Goal: Task Accomplishment & Management: Use online tool/utility

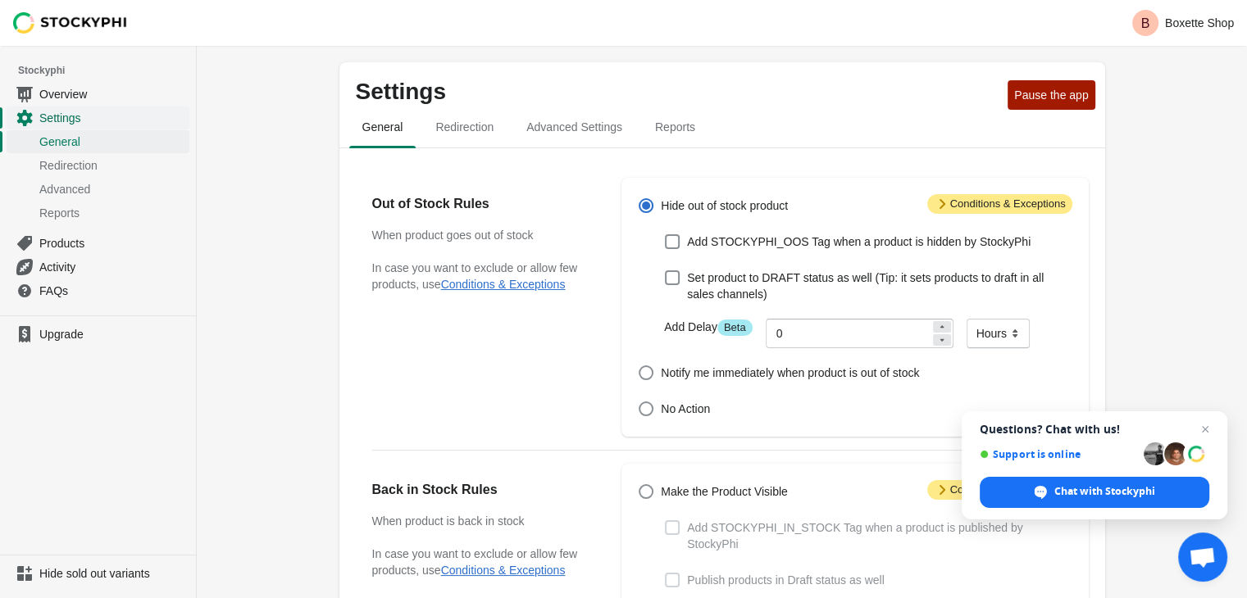
click at [102, 110] on span "Settings" at bounding box center [112, 118] width 147 height 16
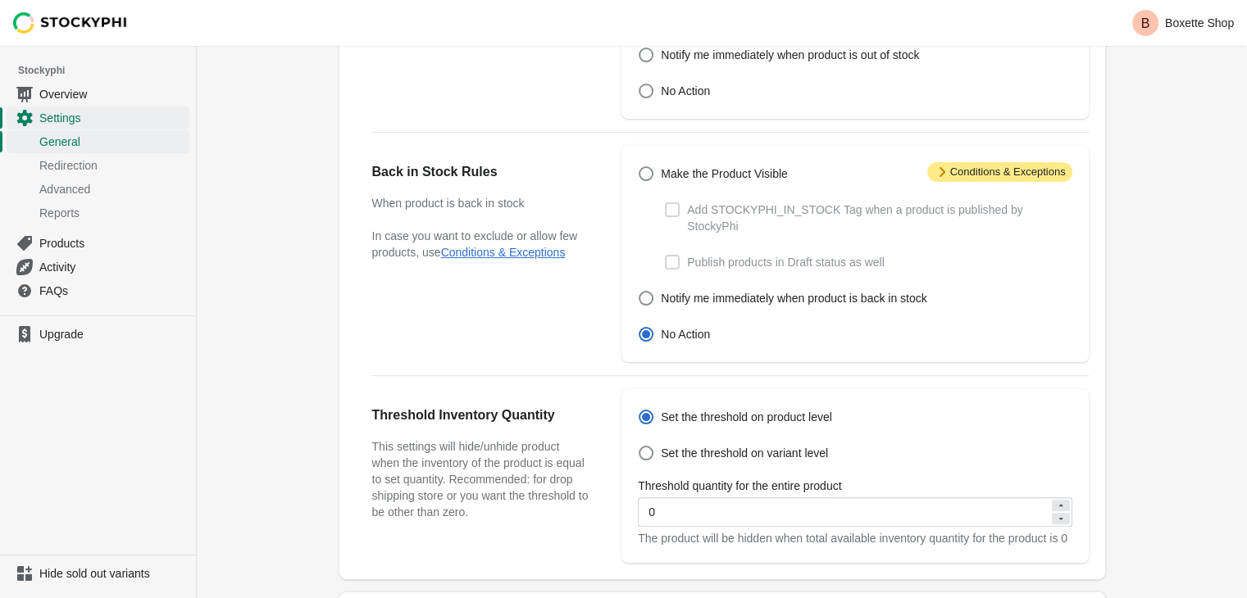
scroll to position [598, 0]
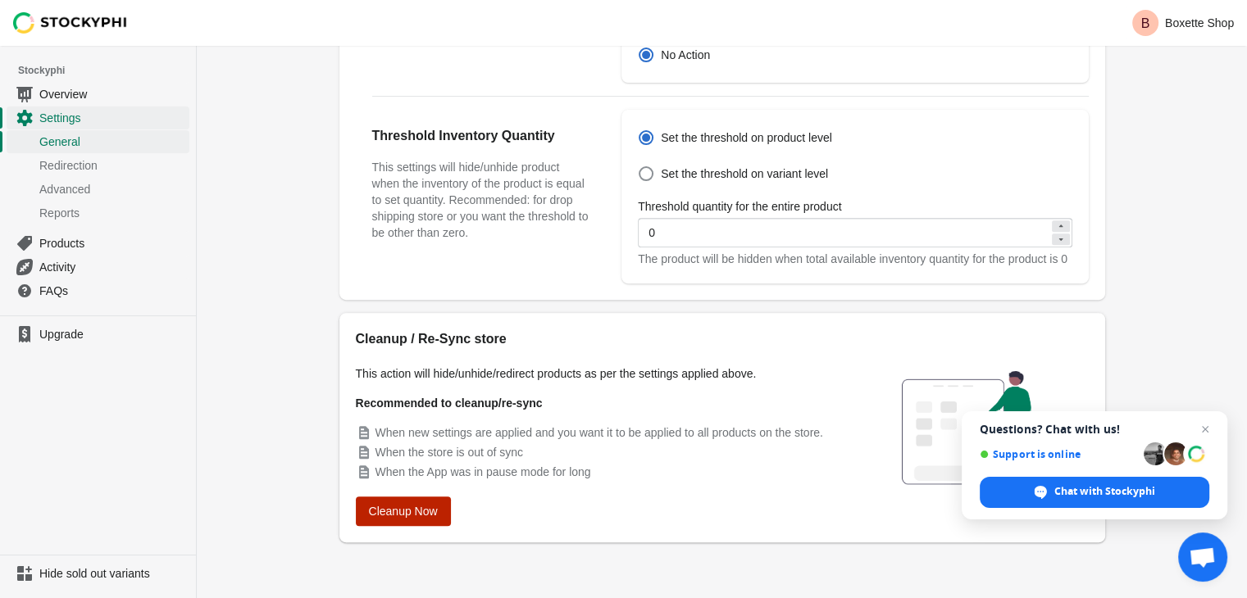
click at [377, 514] on span "Cleanup Now" at bounding box center [403, 511] width 69 height 13
